Goal: Task Accomplishment & Management: Manage account settings

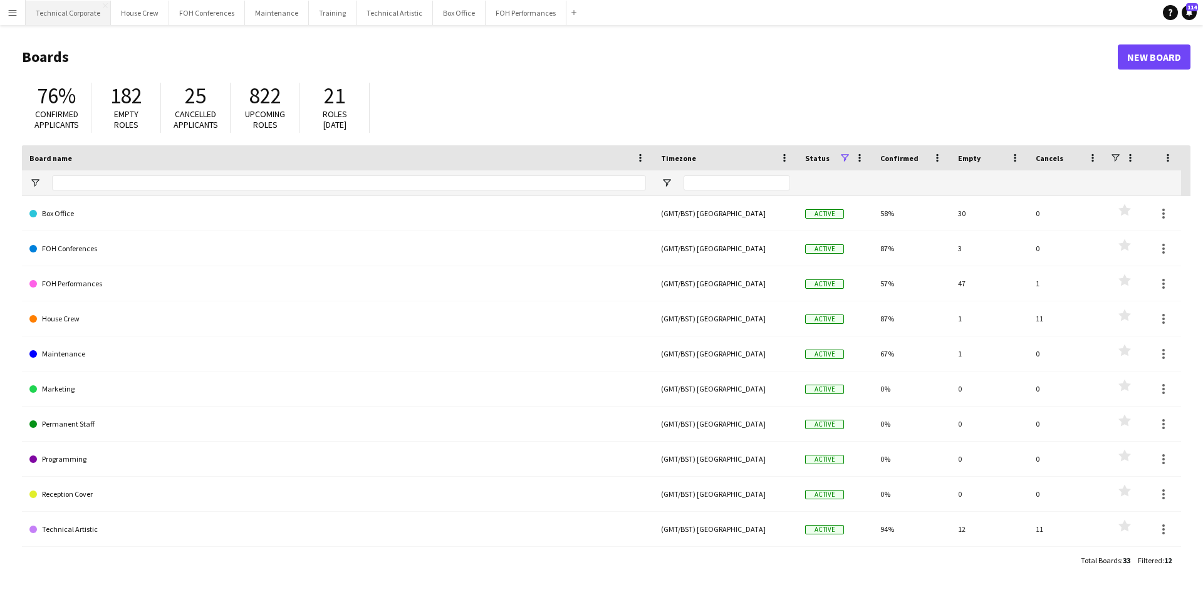
click at [55, 8] on button "Technical Corporate Close" at bounding box center [68, 13] width 85 height 24
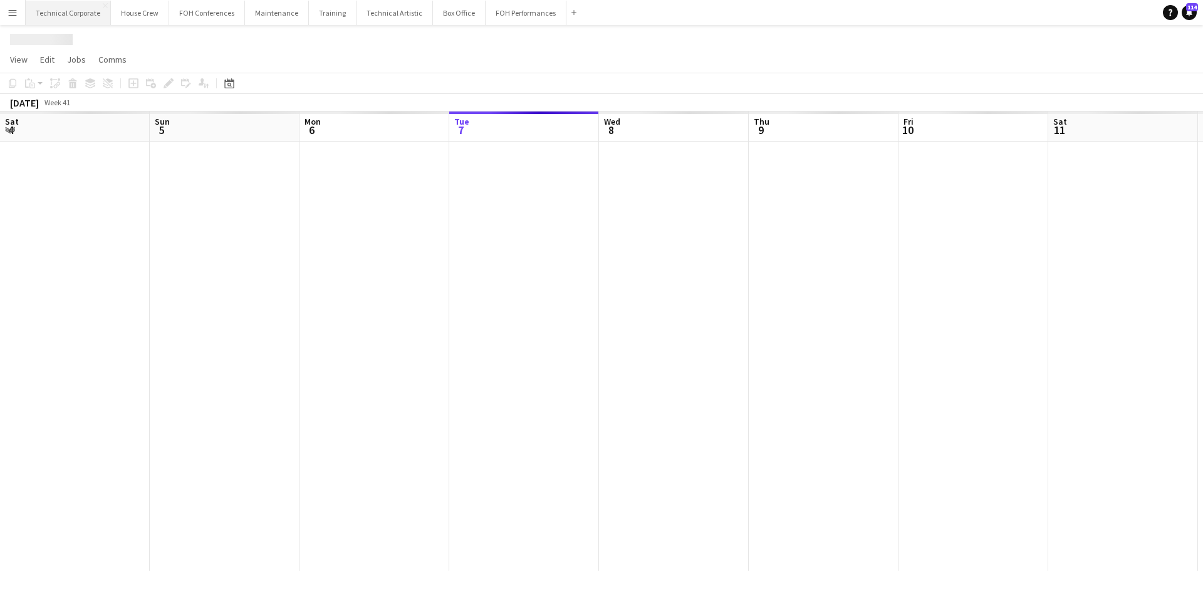
scroll to position [0, 299]
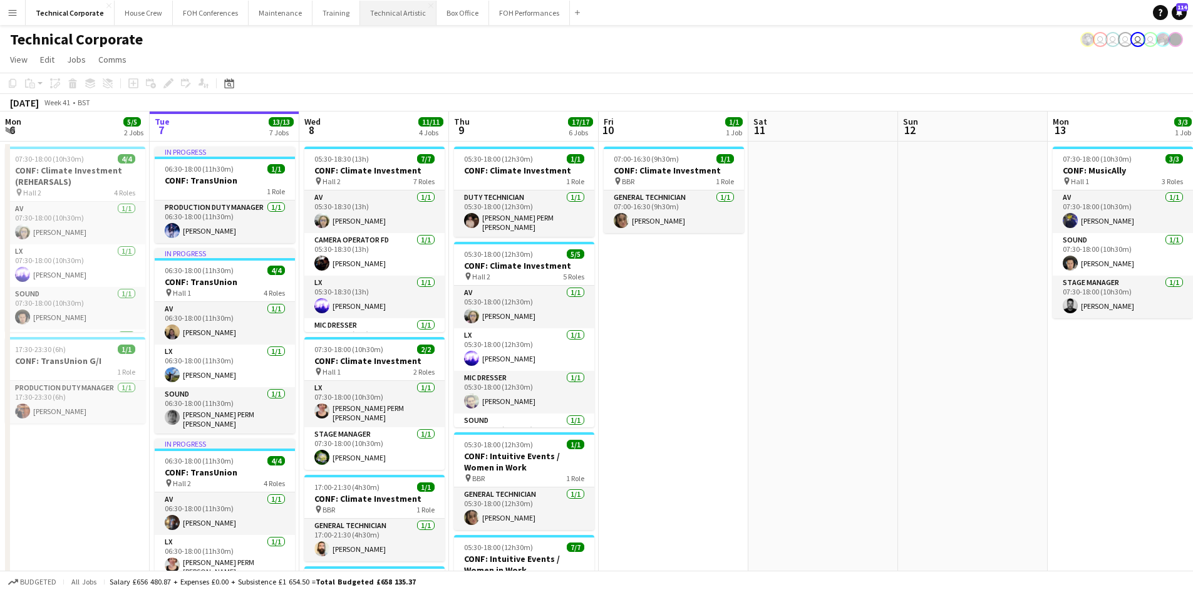
click at [380, 13] on button "Technical Artistic Close" at bounding box center [398, 13] width 76 height 24
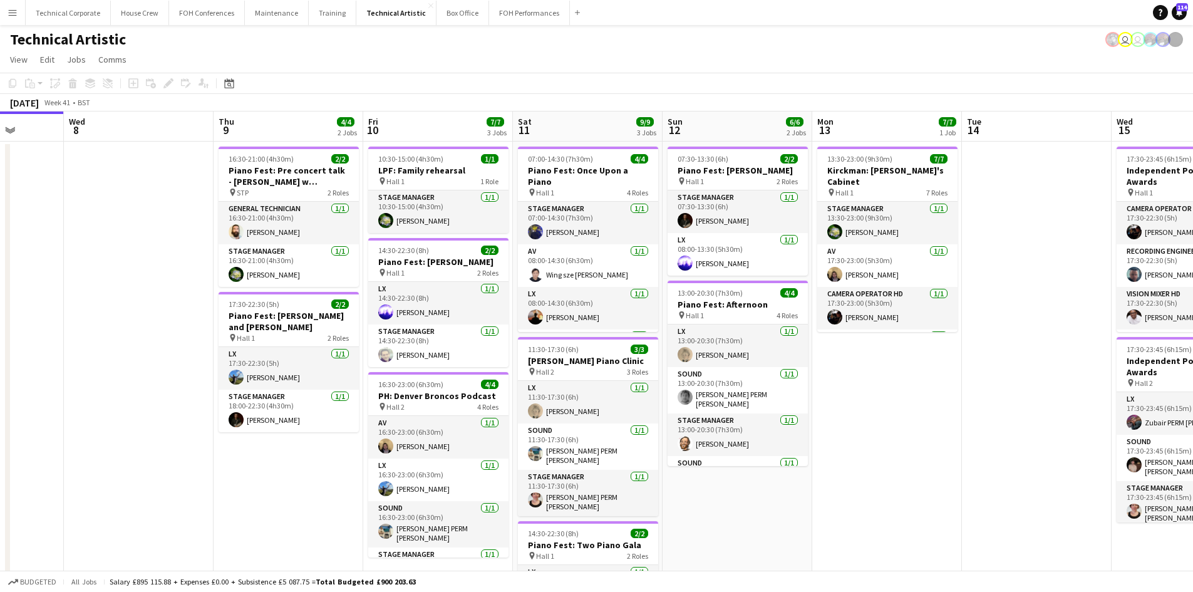
drag, startPoint x: 1034, startPoint y: 371, endPoint x: 895, endPoint y: 383, distance: 139.6
click at [895, 383] on app-calendar-viewport "Sun 5 4/4 1 Job Mon 6 Tue 7 Wed 8 Thu 9 4/4 2 Jobs Fri 10 7/7 3 Jobs Sat 11 9/9…" at bounding box center [596, 402] width 1193 height 581
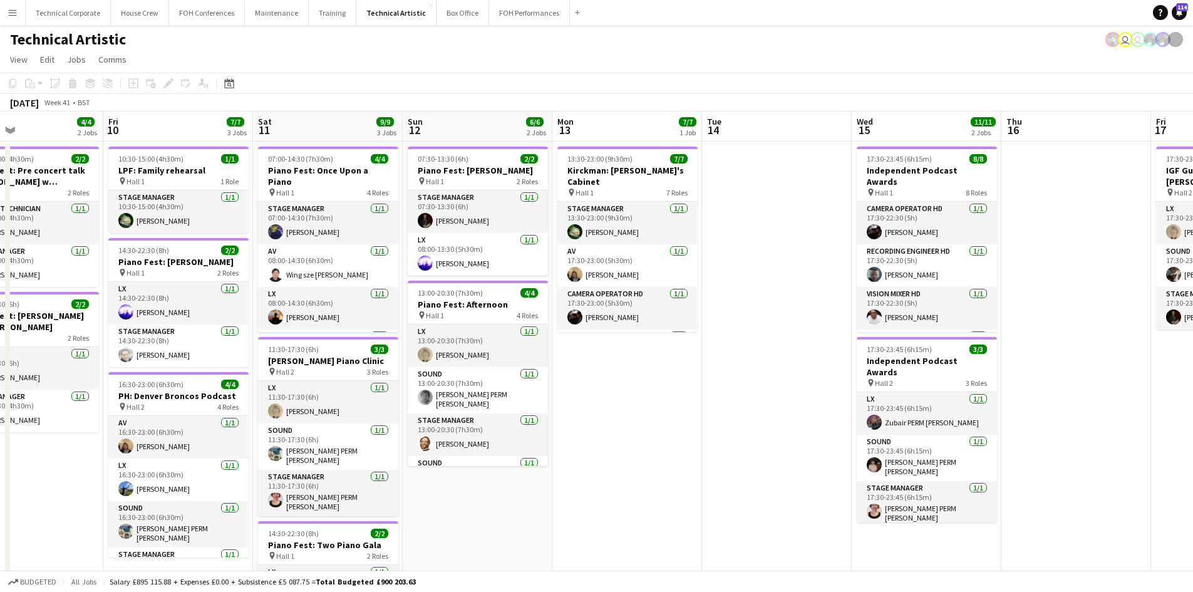
drag, startPoint x: 893, startPoint y: 384, endPoint x: 615, endPoint y: 403, distance: 278.8
click at [633, 403] on app-calendar-viewport "Mon 6 Tue 7 Wed 8 Thu 9 4/4 2 Jobs Fri 10 7/7 3 Jobs Sat 11 9/9 3 Jobs Sun 12 6…" at bounding box center [596, 476] width 1193 height 729
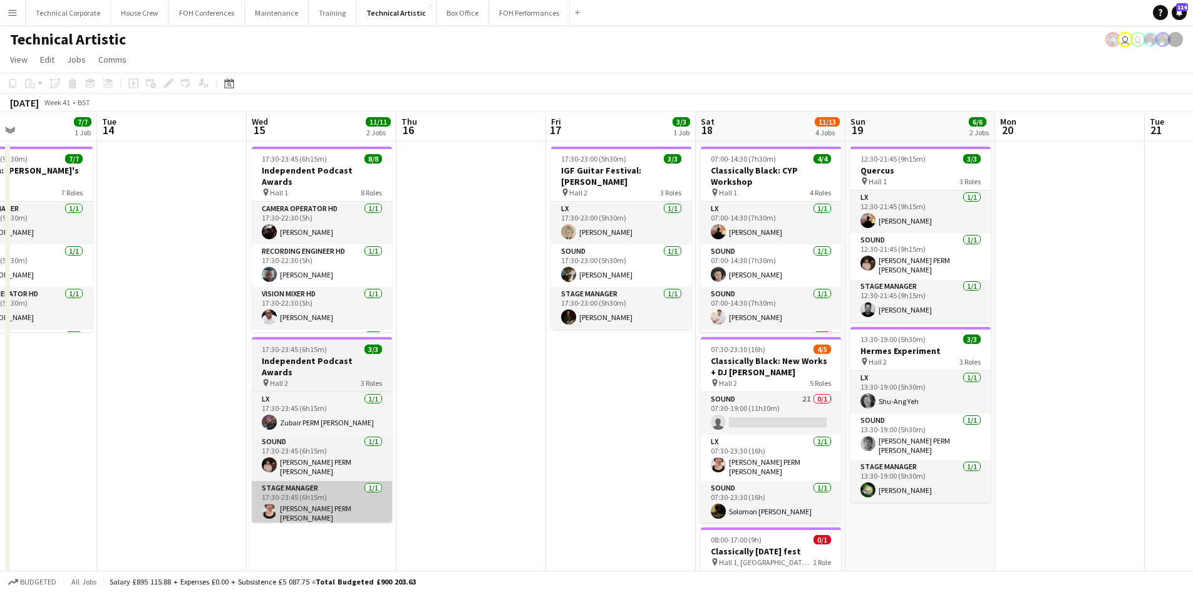
scroll to position [0, 356]
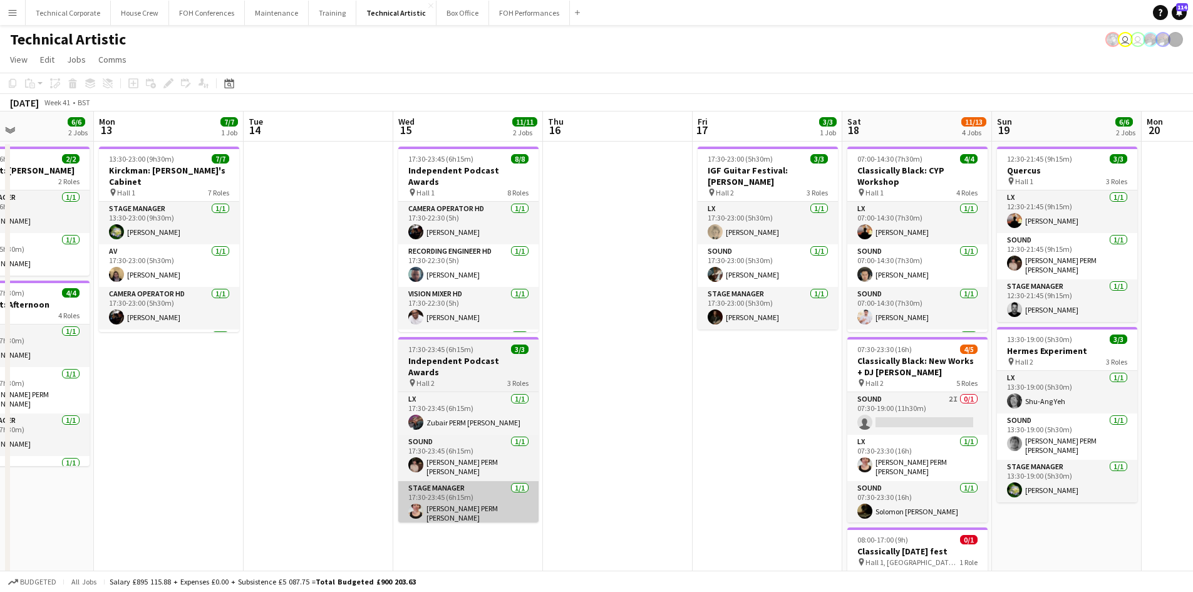
drag, startPoint x: 866, startPoint y: 435, endPoint x: 256, endPoint y: 501, distance: 613.6
click at [257, 501] on app-calendar-viewport "Fri 10 7/7 3 Jobs Sat 11 9/9 3 Jobs Sun 12 6/6 2 Jobs Mon 13 7/7 1 Job Tue 14 W…" at bounding box center [596, 476] width 1193 height 729
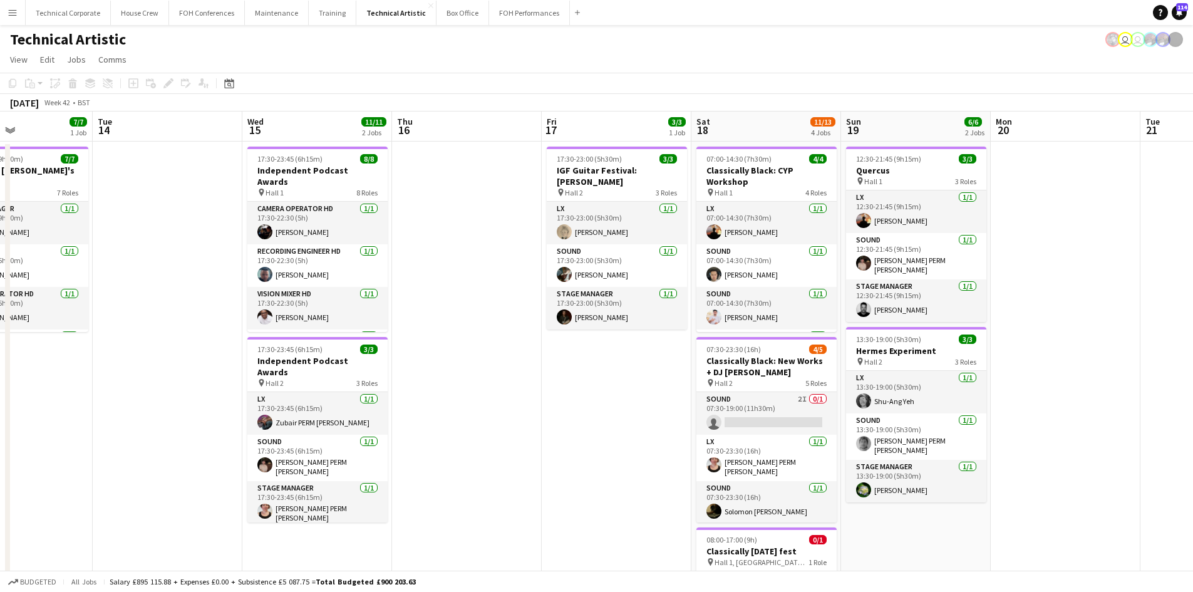
click at [633, 474] on app-date-cell "17:30-23:00 (5h30m) 3/3 IGF Guitar Festival: [PERSON_NAME] pin Hall 2 3 Roles L…" at bounding box center [617, 491] width 150 height 699
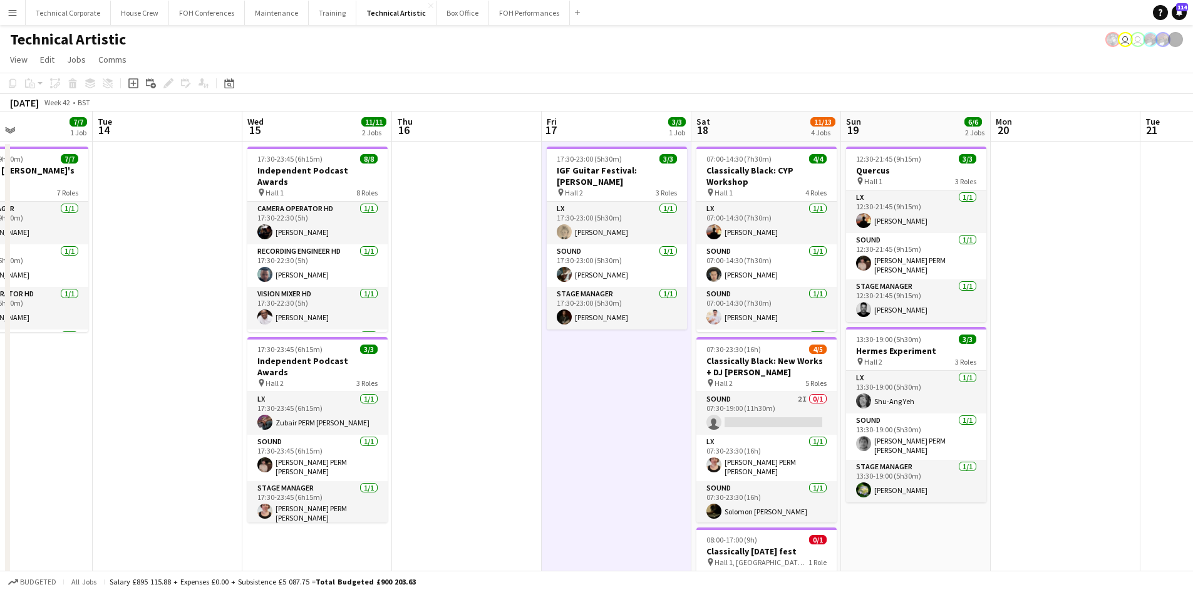
click at [571, 395] on app-date-cell "17:30-23:00 (5h30m) 3/3 IGF Guitar Festival: [PERSON_NAME] pin Hall 2 3 Roles L…" at bounding box center [617, 491] width 150 height 699
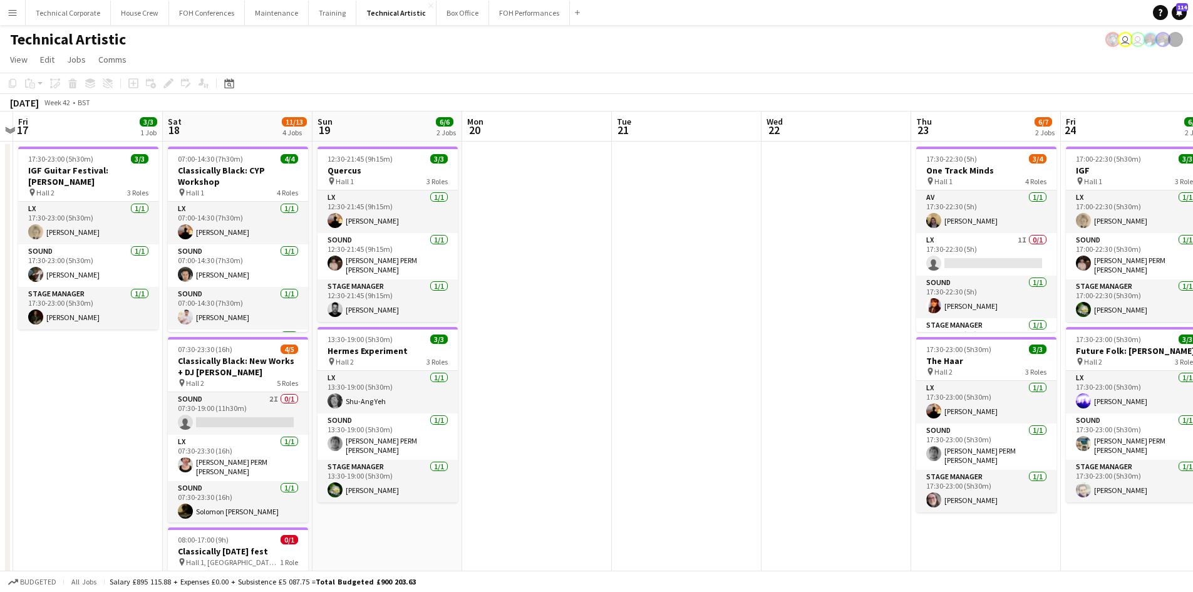
drag, startPoint x: 552, startPoint y: 369, endPoint x: 23, endPoint y: 389, distance: 529.1
click at [23, 389] on app-calendar-viewport "Tue 14 Wed 15 11/11 2 Jobs Thu 16 Fri 17 3/3 1 Job Sat 18 11/13 4 Jobs Sun 19 6…" at bounding box center [596, 476] width 1193 height 729
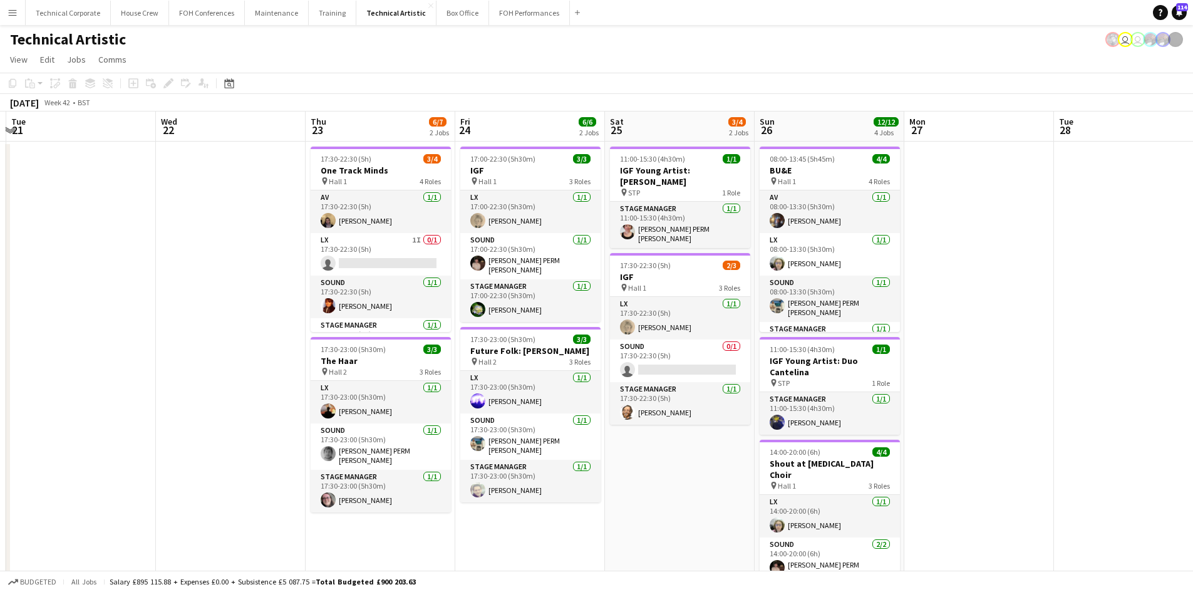
scroll to position [0, 445]
drag, startPoint x: 573, startPoint y: 261, endPoint x: 108, endPoint y: 269, distance: 464.9
click at [108, 269] on app-calendar-viewport "Sat 18 11/13 4 Jobs Sun 19 6/6 2 Jobs Mon 20 Tue 21 Wed 22 Thu 23 6/7 2 Jobs Fr…" at bounding box center [596, 476] width 1193 height 729
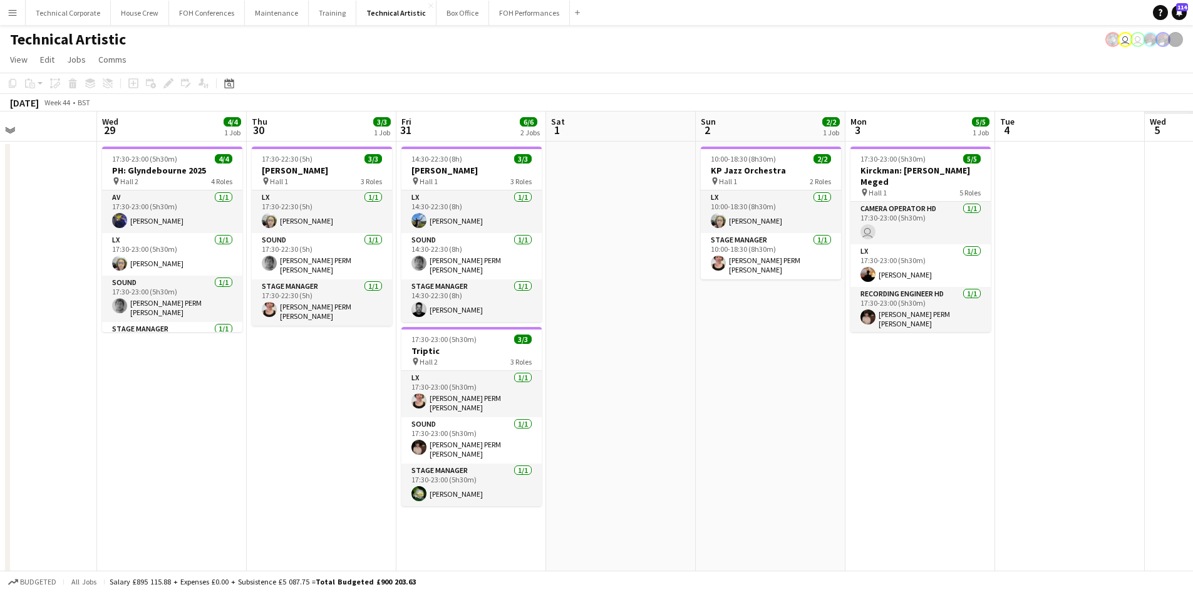
scroll to position [0, 389]
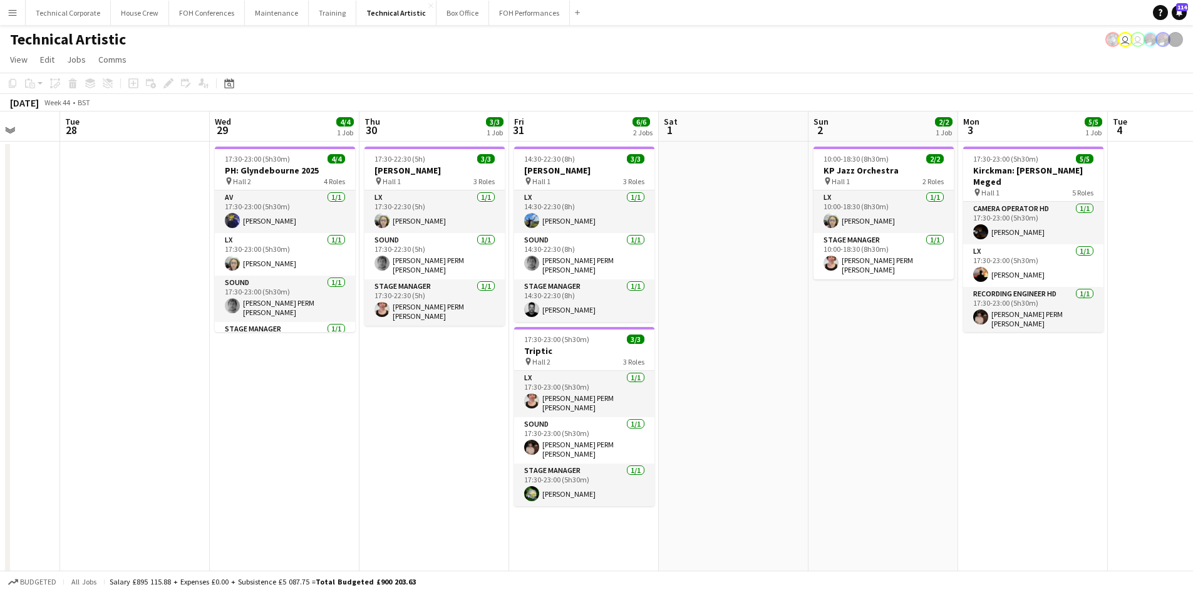
drag, startPoint x: 1116, startPoint y: 345, endPoint x: 128, endPoint y: 344, distance: 988.6
click at [128, 344] on app-calendar-viewport "Sat 25 3/4 2 Jobs Sun 26 12/12 4 Jobs Mon 27 Tue 28 Wed 29 4/4 1 Job Thu 30 3/3…" at bounding box center [596, 476] width 1193 height 729
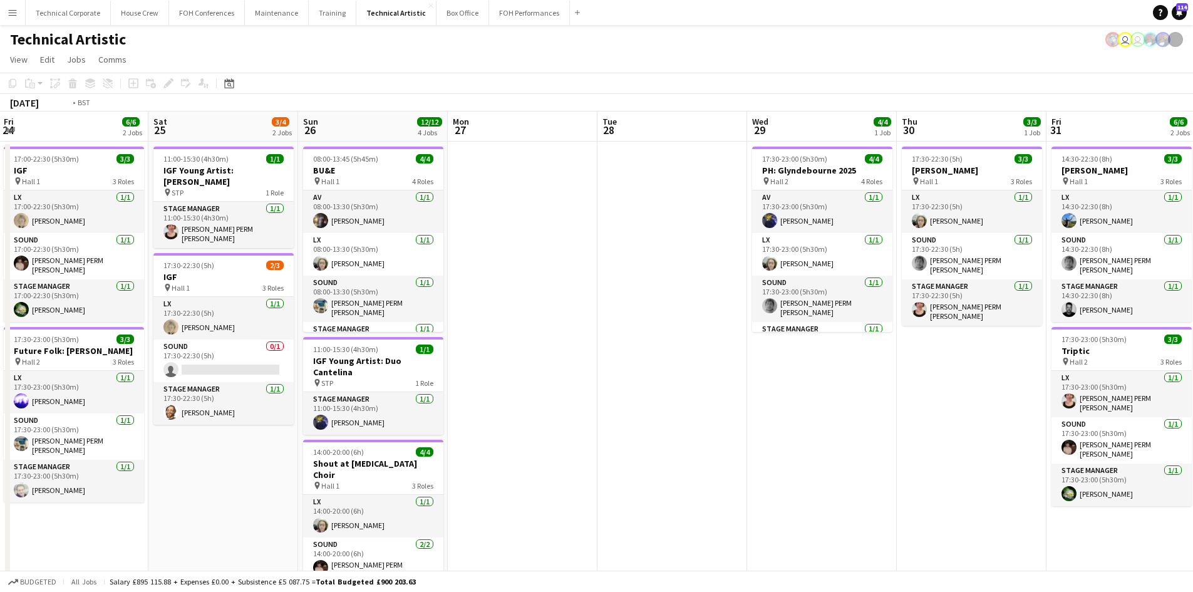
drag, startPoint x: 113, startPoint y: 377, endPoint x: 887, endPoint y: 342, distance: 775.1
click at [50, 366] on app-calendar-viewport "Tue 21 Wed 22 Thu 23 6/7 2 Jobs Fri 24 6/6 2 Jobs Sat 25 3/4 2 Jobs Sun 26 12/1…" at bounding box center [596, 476] width 1193 height 729
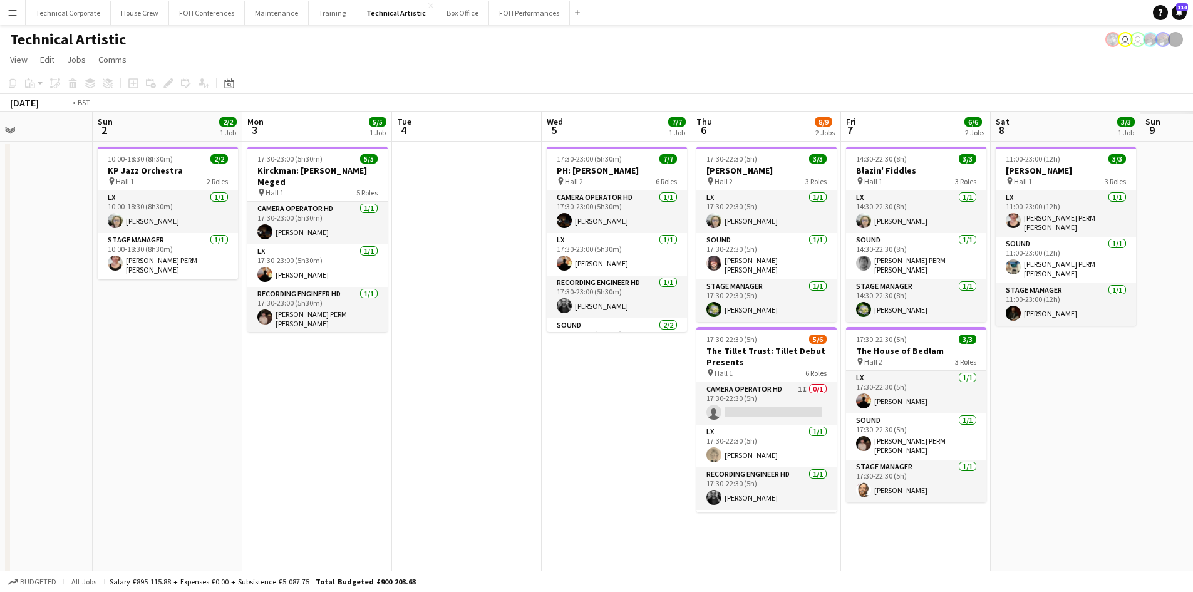
drag, startPoint x: 329, startPoint y: 348, endPoint x: 16, endPoint y: 343, distance: 312.6
click at [16, 343] on app-calendar-viewport "Thu 30 3/3 1 Job Fri 31 6/6 2 Jobs Sat 1 Sun 2 2/2 1 Job Mon 3 5/5 1 Job Tue 4 …" at bounding box center [596, 476] width 1193 height 729
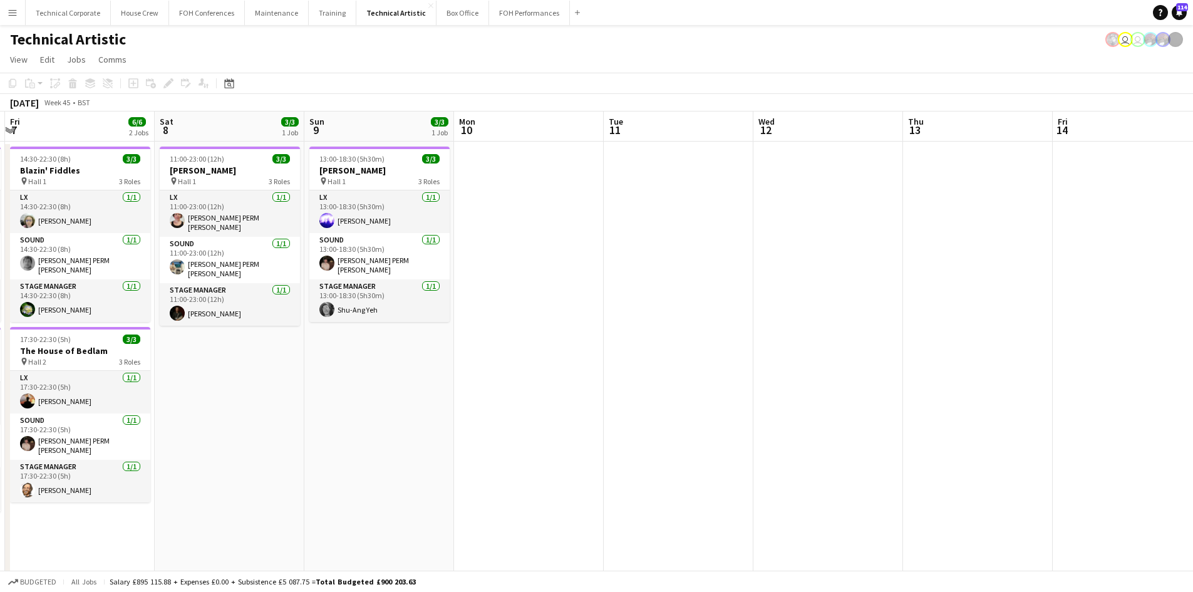
drag, startPoint x: 480, startPoint y: 363, endPoint x: 99, endPoint y: 362, distance: 380.9
click at [5, 364] on div "Tue 4 Wed 5 7/7 1 Job Thu 6 8/9 2 Jobs Fri 7 6/6 2 Jobs Sat 8 3/3 1 Job Sun 9 3…" at bounding box center [596, 476] width 1193 height 729
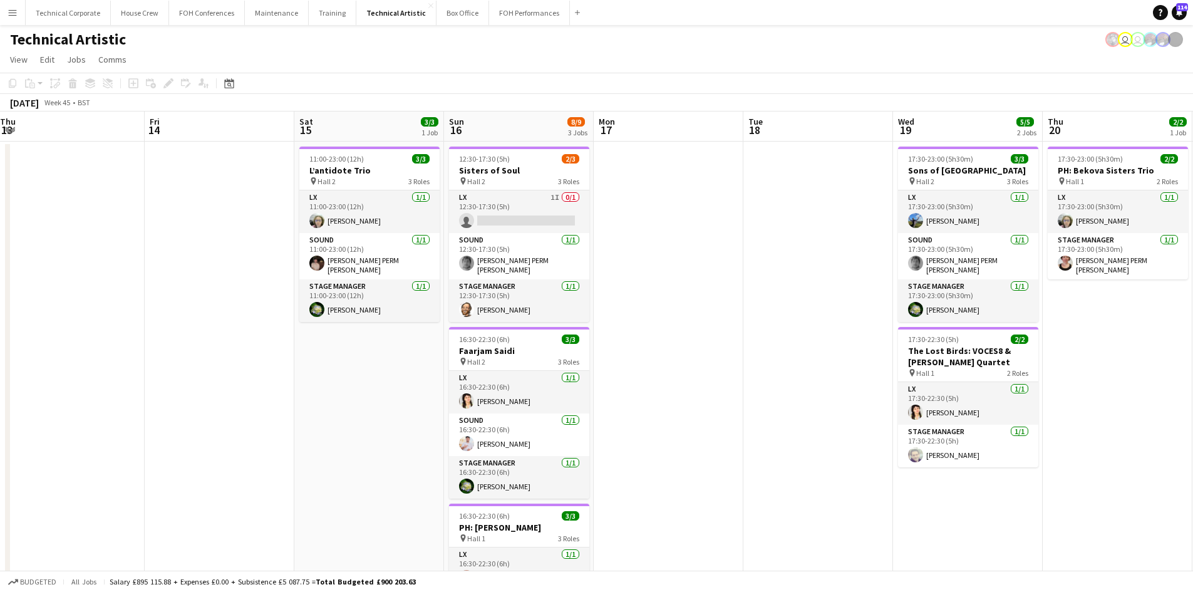
drag, startPoint x: 1088, startPoint y: 341, endPoint x: 330, endPoint y: 354, distance: 758.1
click at [330, 354] on app-calendar-viewport "Mon 10 Tue 11 Wed 12 Thu 13 Fri 14 Sat 15 3/3 1 Job Sun 16 8/9 3 Jobs Mon 17 Tu…" at bounding box center [596, 476] width 1193 height 729
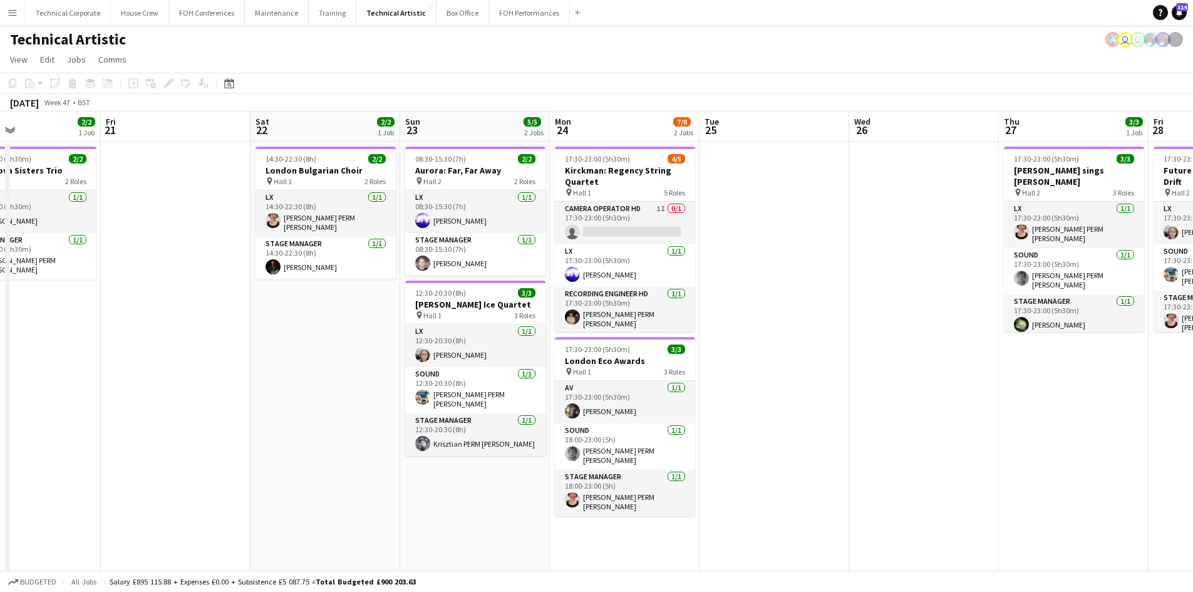
drag, startPoint x: 1058, startPoint y: 356, endPoint x: 123, endPoint y: 330, distance: 935.0
click at [120, 336] on app-calendar-viewport "Mon 17 Tue 18 Wed 19 5/5 2 Jobs Thu 20 2/2 1 Job Fri 21 Sat 22 2/2 1 Job Sun 23…" at bounding box center [596, 476] width 1193 height 729
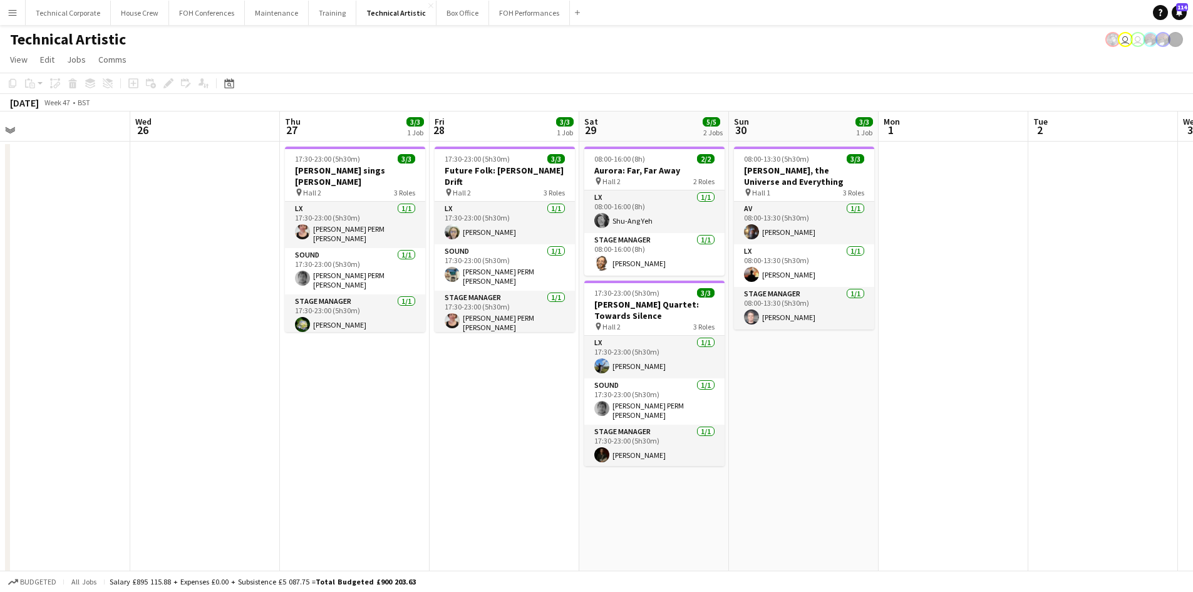
scroll to position [0, 469]
drag, startPoint x: 970, startPoint y: 331, endPoint x: 244, endPoint y: 354, distance: 727.0
click at [249, 355] on app-calendar-viewport "Sat 22 2/2 1 Job Sun 23 5/5 2 Jobs Mon 24 7/8 2 Jobs Tue 25 Wed 26 Thu 27 3/3 1…" at bounding box center [596, 476] width 1193 height 729
click at [244, 355] on app-date-cell at bounding box center [203, 491] width 150 height 699
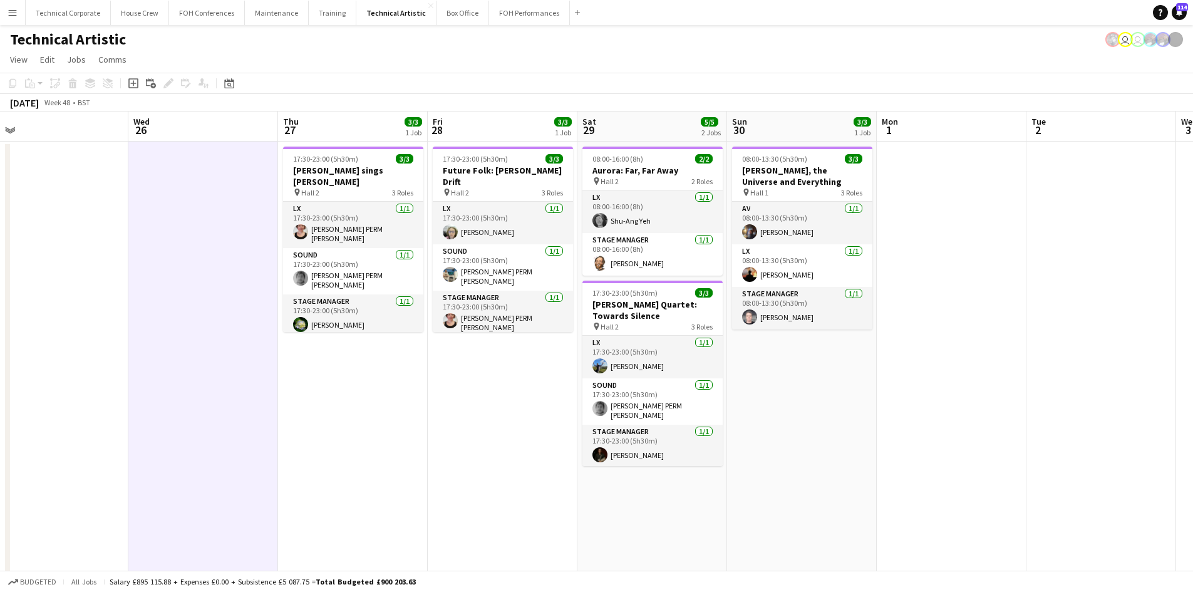
scroll to position [0, 470]
click at [242, 356] on app-date-cell at bounding box center [204, 491] width 150 height 699
